Goal: Task Accomplishment & Management: Use online tool/utility

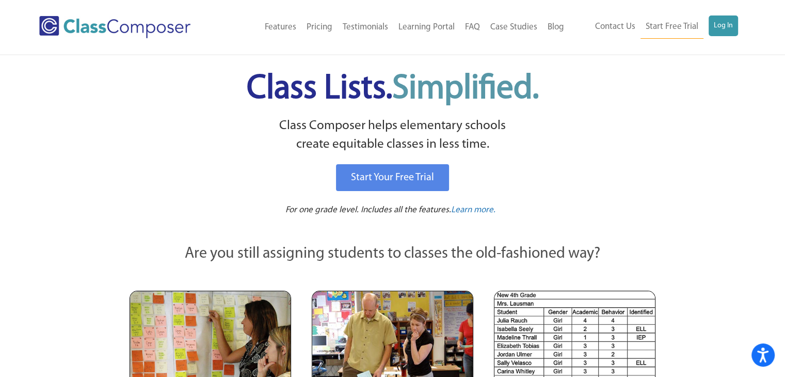
click at [738, 26] on div "Contact Us Start Free Trial Log In" at bounding box center [657, 26] width 176 height 23
click at [722, 31] on link "Log In" at bounding box center [722, 25] width 29 height 21
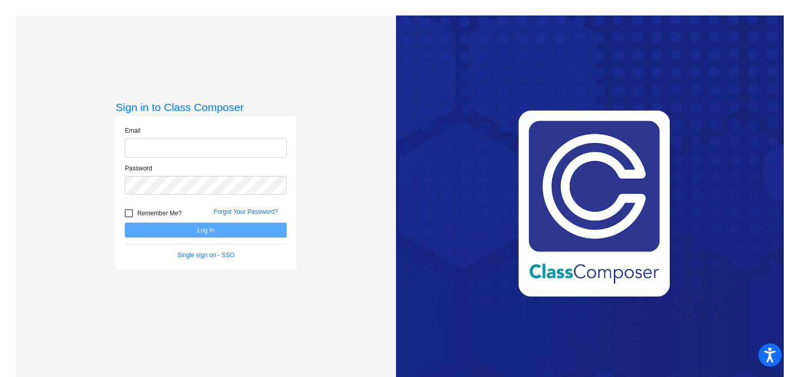
type input "sjewell@jajags.com"
click at [169, 225] on button "Log In" at bounding box center [206, 229] width 162 height 15
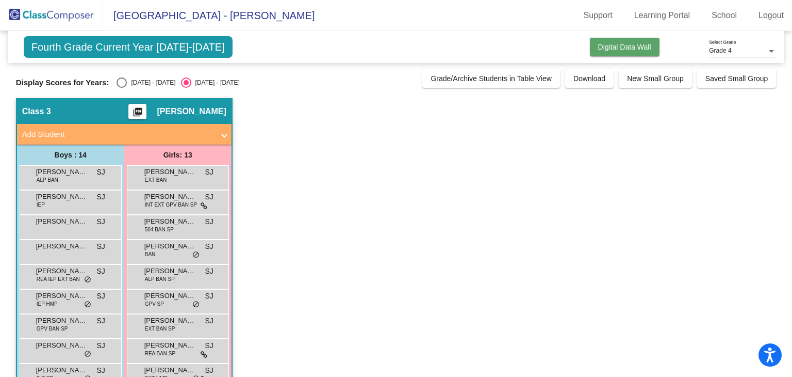
click at [643, 41] on button "Digital Data Wall" at bounding box center [625, 47] width 70 height 19
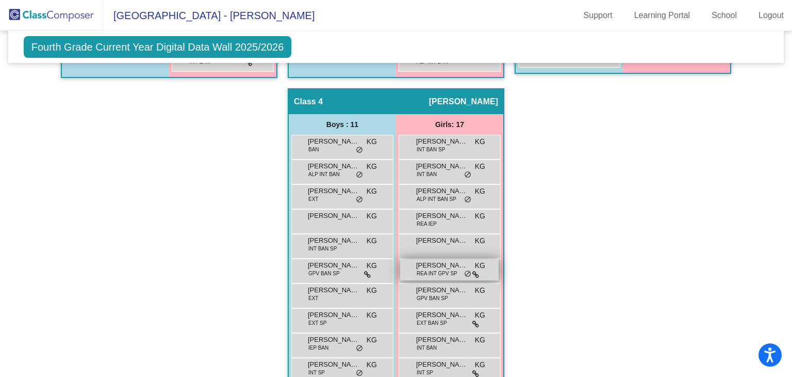
scroll to position [612, 0]
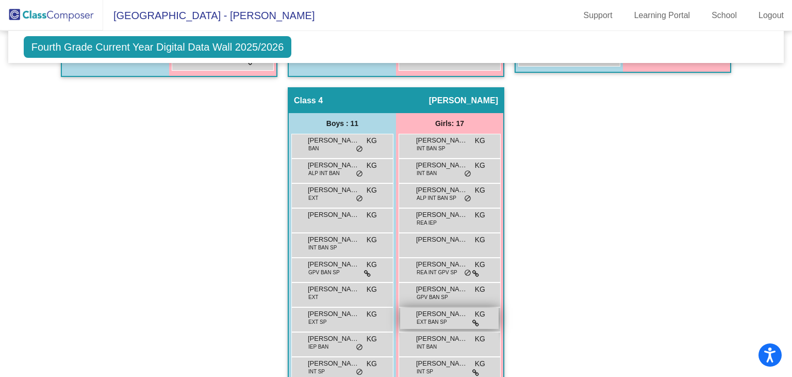
click at [448, 312] on span "Ellie Slofstra" at bounding box center [442, 313] width 52 height 10
click at [480, 320] on div "Ellie Slofstra EXT BAN SP KG lock do_not_disturb_alt" at bounding box center [449, 317] width 99 height 21
